Goal: Navigation & Orientation: Find specific page/section

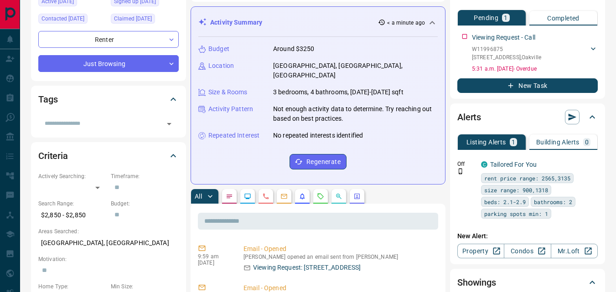
scroll to position [113, 0]
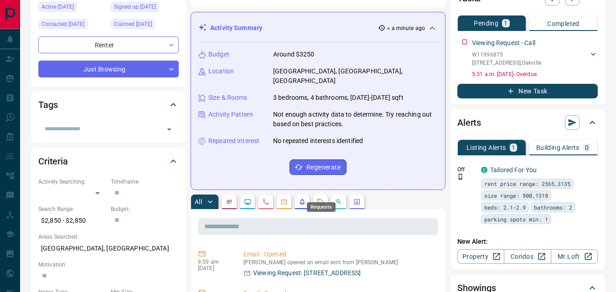
click at [323, 198] on icon "Requests" at bounding box center [320, 201] width 7 height 7
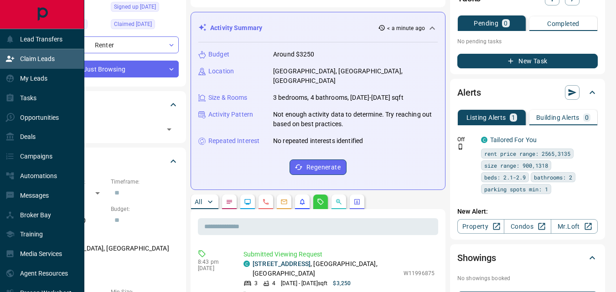
click at [34, 57] on p "Claim Leads" at bounding box center [37, 58] width 35 height 7
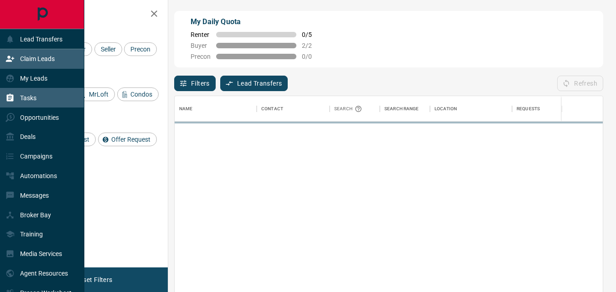
scroll to position [213, 421]
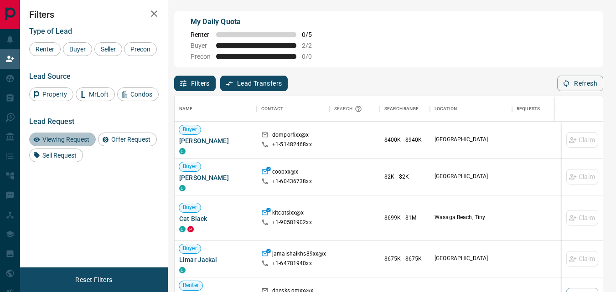
click at [82, 146] on div "Viewing Request" at bounding box center [62, 140] width 67 height 14
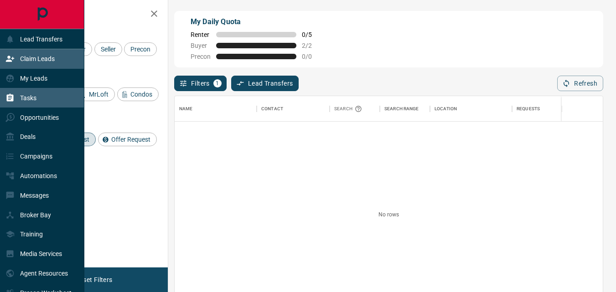
click at [23, 99] on p "Tasks" at bounding box center [28, 97] width 16 height 7
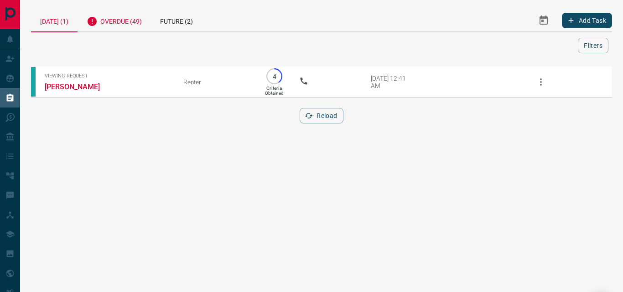
click at [124, 21] on div "Overdue (49)" at bounding box center [114, 20] width 73 height 22
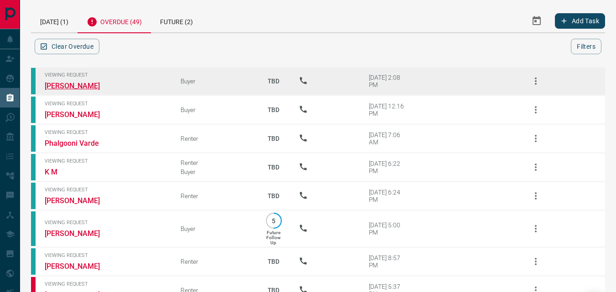
click at [69, 87] on link "[PERSON_NAME]" at bounding box center [79, 86] width 68 height 9
